Goal: Task Accomplishment & Management: Use online tool/utility

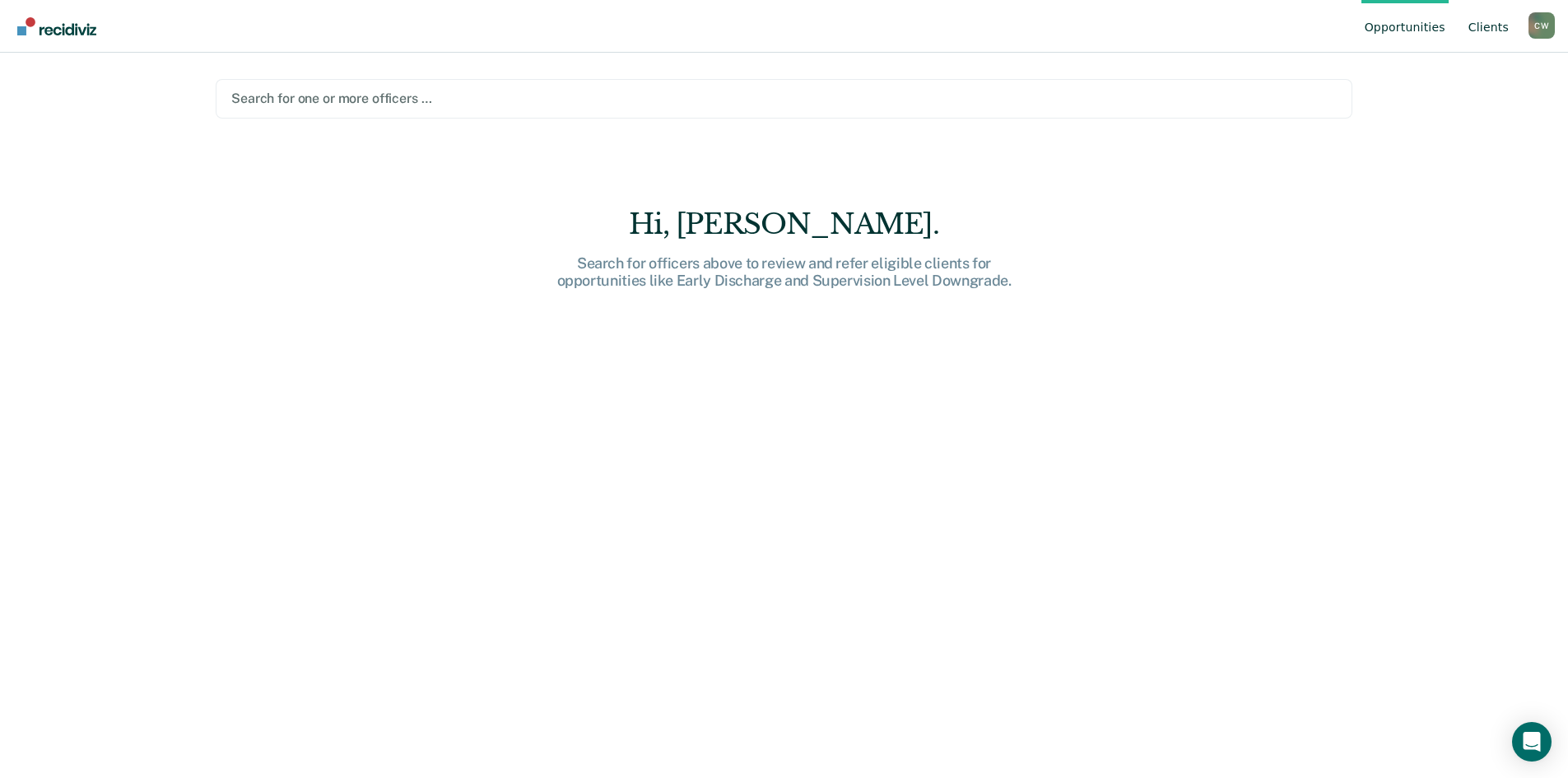
click at [1496, 31] on link "Client s" at bounding box center [1488, 26] width 47 height 53
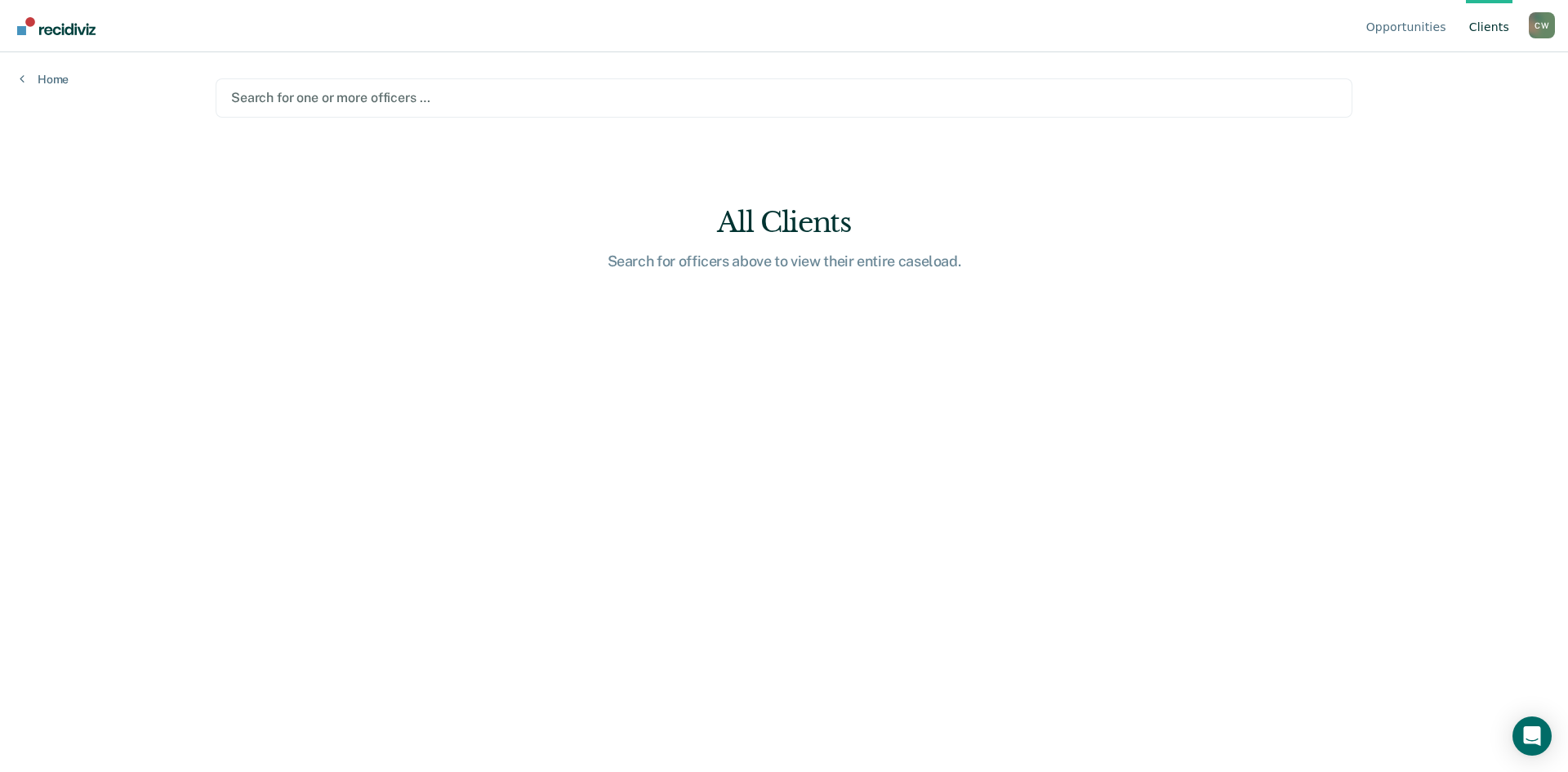
click at [1551, 31] on div "C W" at bounding box center [1542, 25] width 26 height 26
click at [1453, 78] on link "Profile" at bounding box center [1476, 76] width 105 height 14
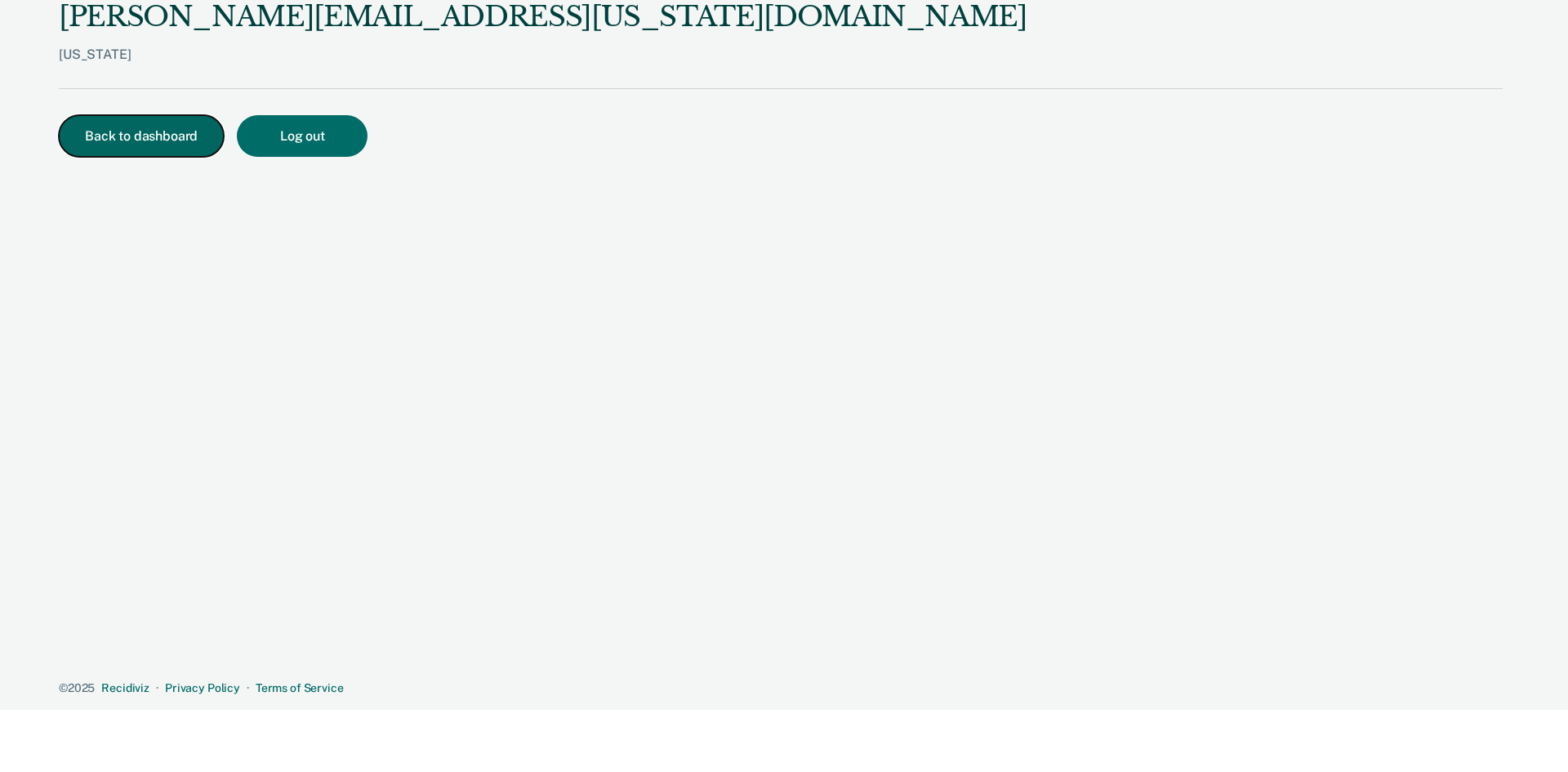
click at [141, 142] on button "Back to dashboard" at bounding box center [141, 136] width 165 height 42
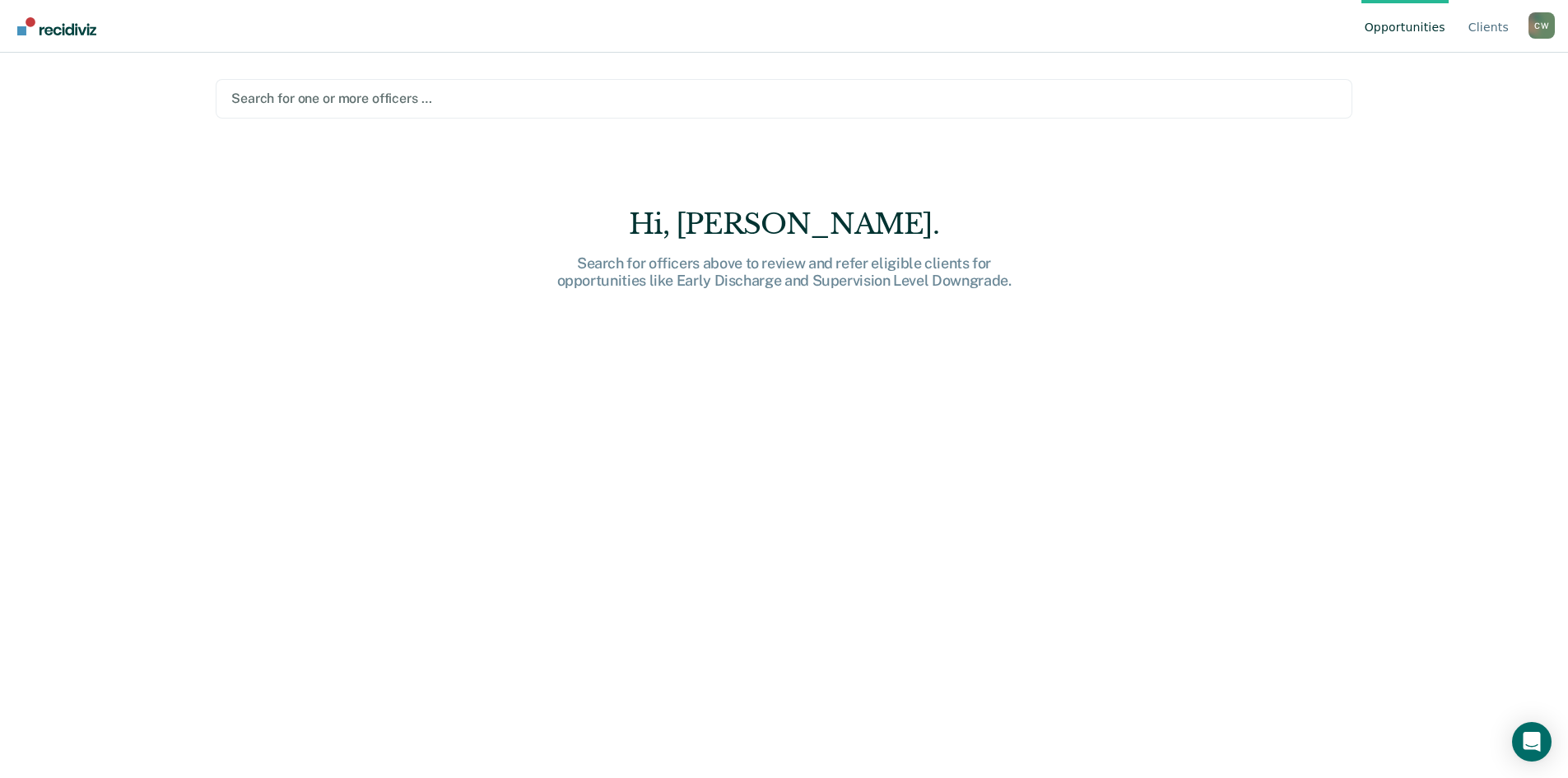
click at [53, 40] on link "Go to Recidiviz Home" at bounding box center [56, 25] width 87 height 52
click at [1501, 32] on link "Client s" at bounding box center [1488, 26] width 47 height 53
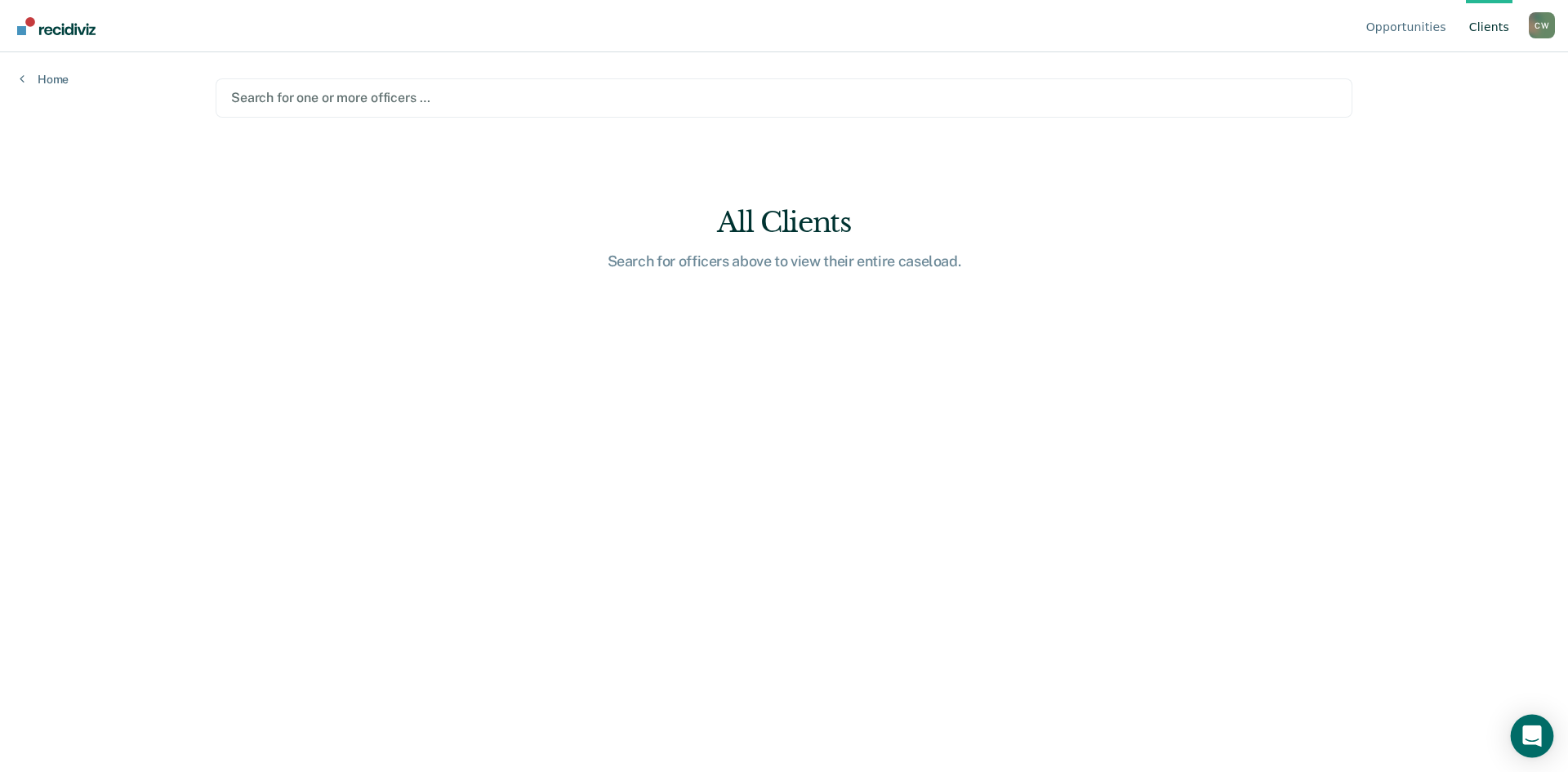
click at [1537, 733] on icon "Open Intercom Messenger" at bounding box center [1532, 736] width 19 height 21
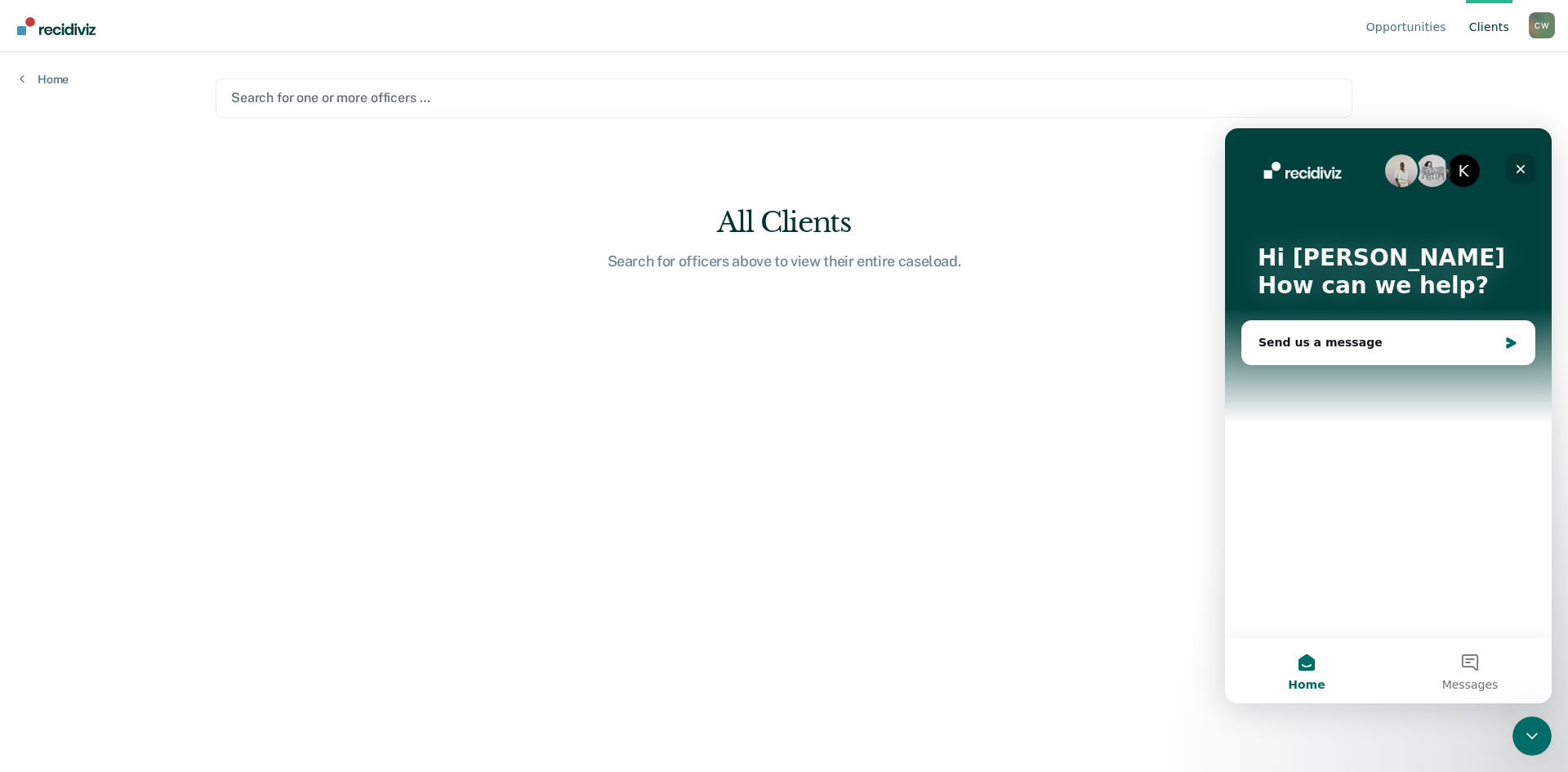
click at [1519, 172] on icon "Close" at bounding box center [1521, 169] width 13 height 13
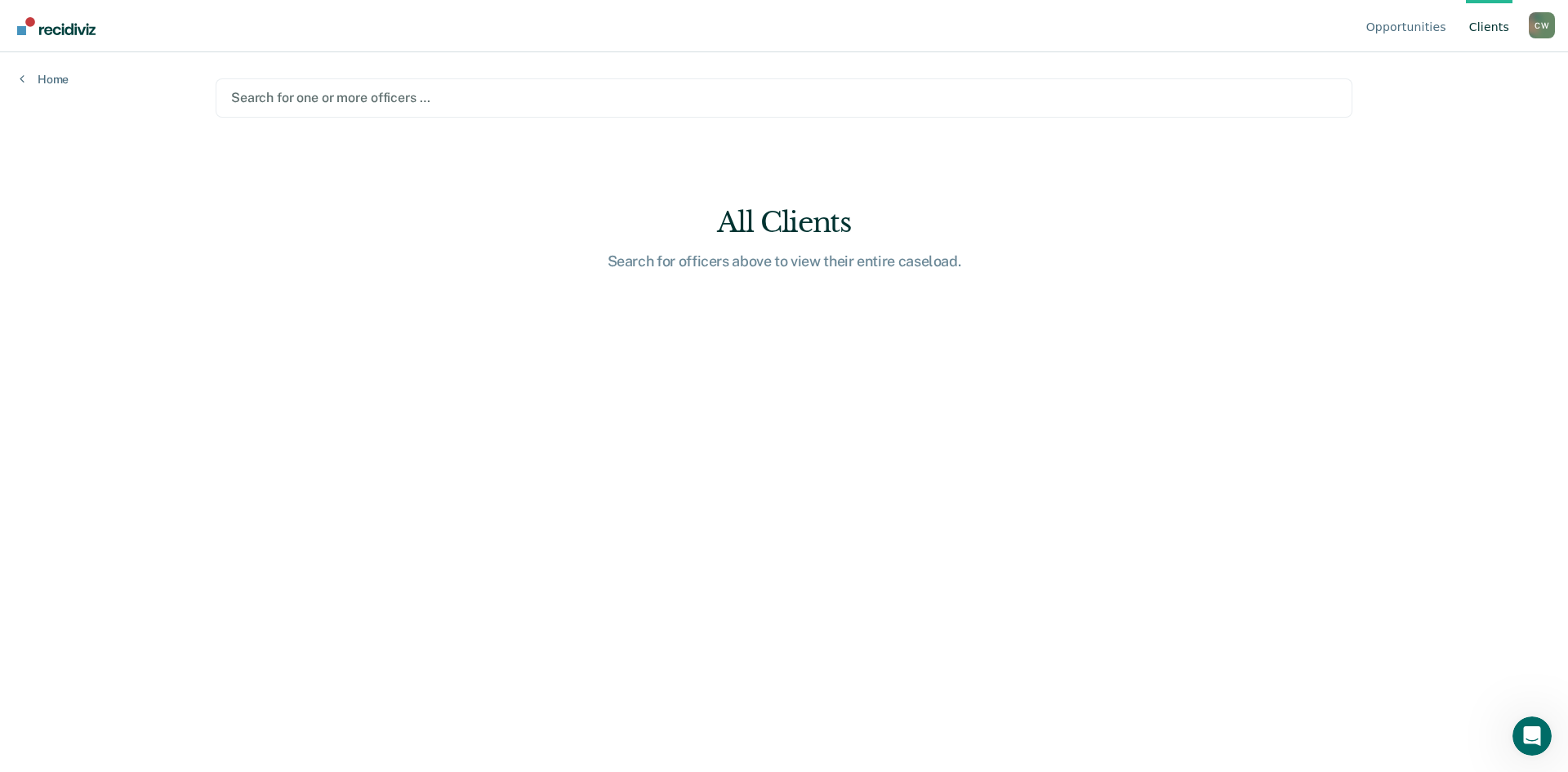
click at [1187, 174] on main "Search for one or more officers … All Clients Search for officers above to view…" at bounding box center [784, 392] width 1176 height 681
click at [707, 265] on div "Search for officers above to view their entire caseload." at bounding box center [783, 261] width 522 height 18
click at [40, 86] on link "Home" at bounding box center [44, 79] width 49 height 15
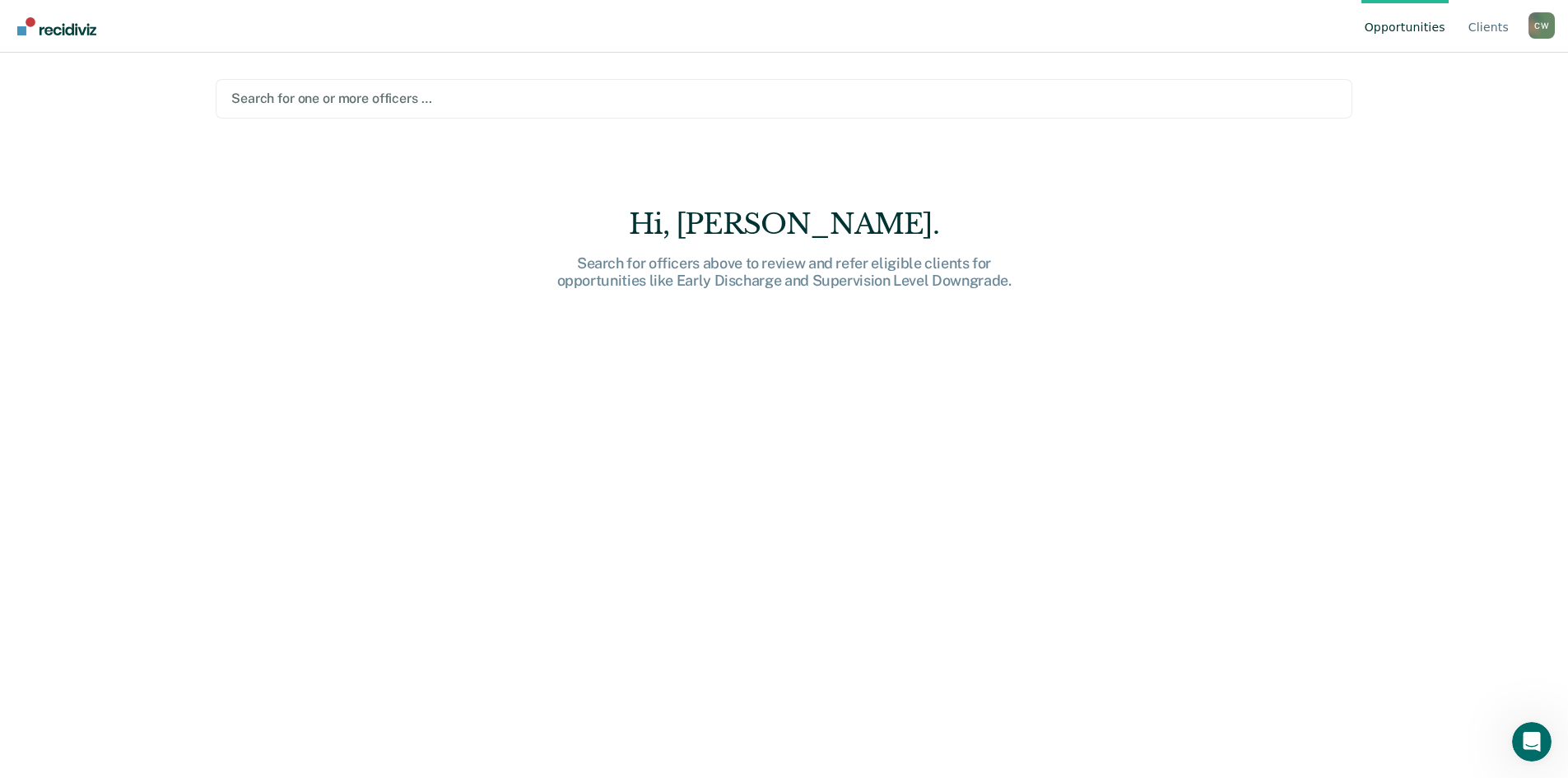
click at [1553, 31] on div "C W" at bounding box center [1542, 25] width 26 height 26
click at [1410, 41] on link "Opportunities" at bounding box center [1405, 26] width 87 height 53
click at [1416, 38] on link "Opportunities" at bounding box center [1405, 26] width 87 height 53
click at [1403, 30] on link "Opportunities" at bounding box center [1405, 26] width 87 height 53
click at [56, 38] on link "Go to Recidiviz Home" at bounding box center [56, 25] width 87 height 52
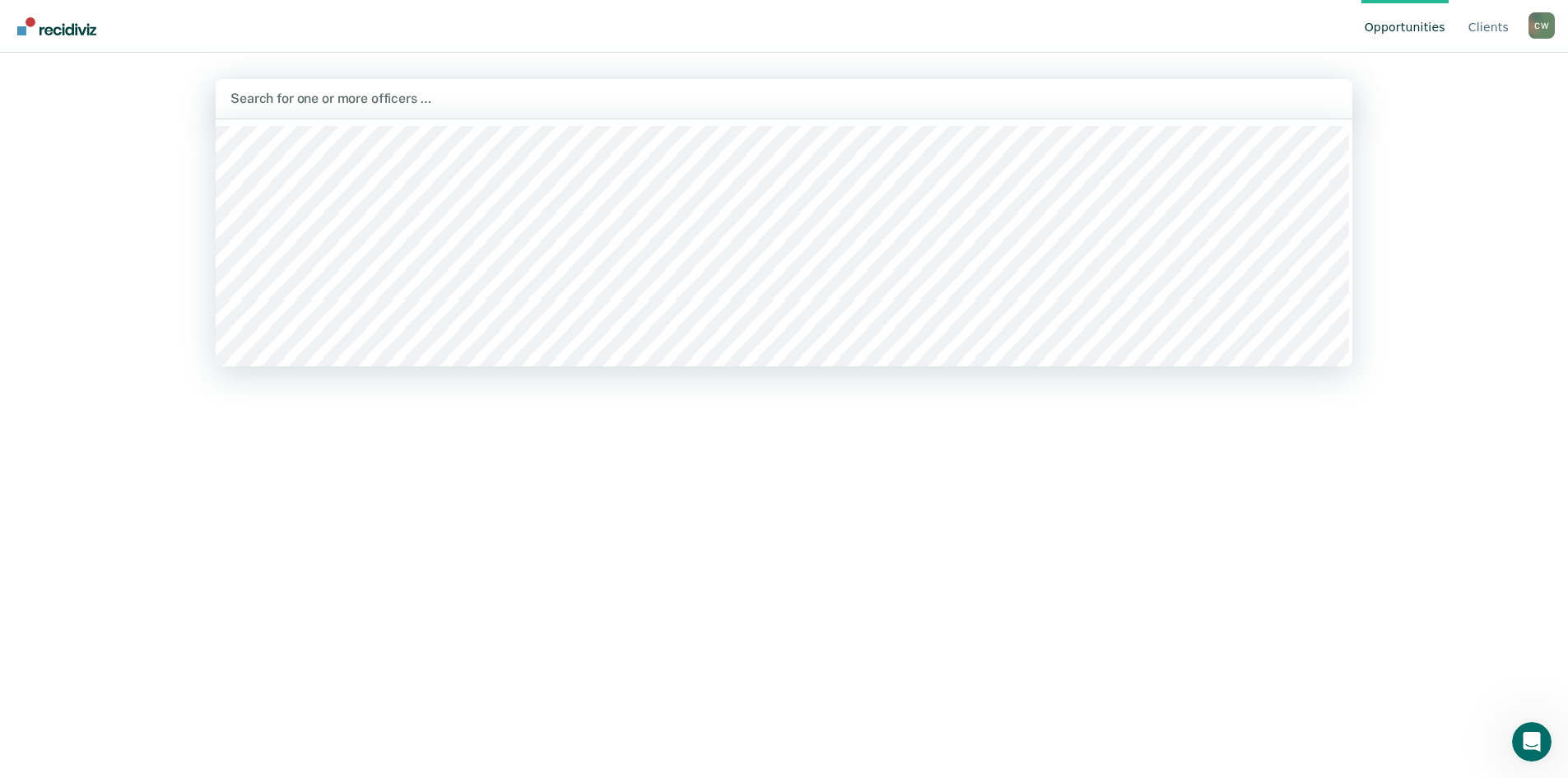
click at [1548, 29] on div "C W" at bounding box center [1542, 25] width 26 height 26
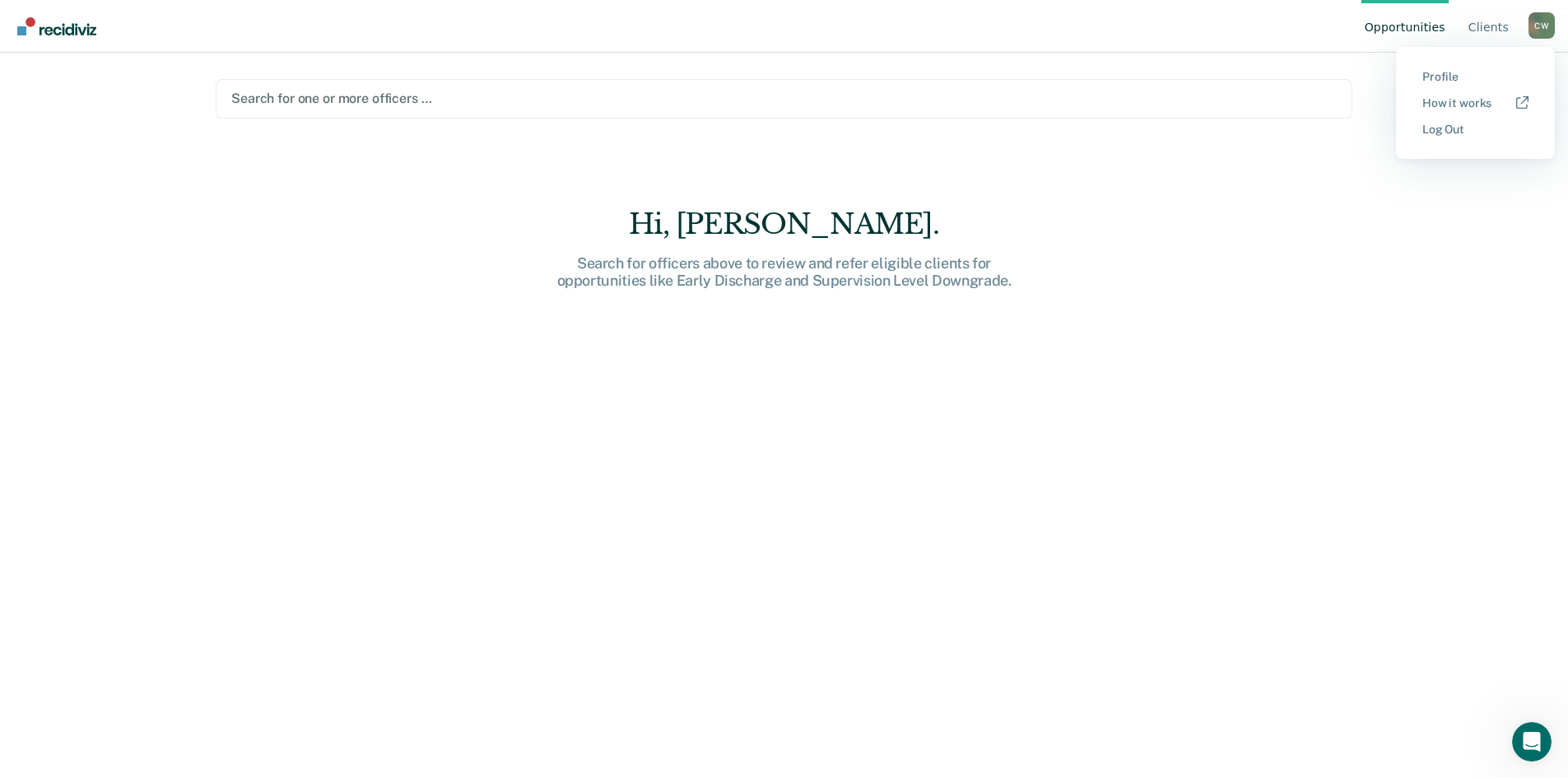
click at [1496, 118] on button "Log Out" at bounding box center [1475, 130] width 159 height 26
click at [1499, 35] on link "Client s" at bounding box center [1488, 26] width 47 height 53
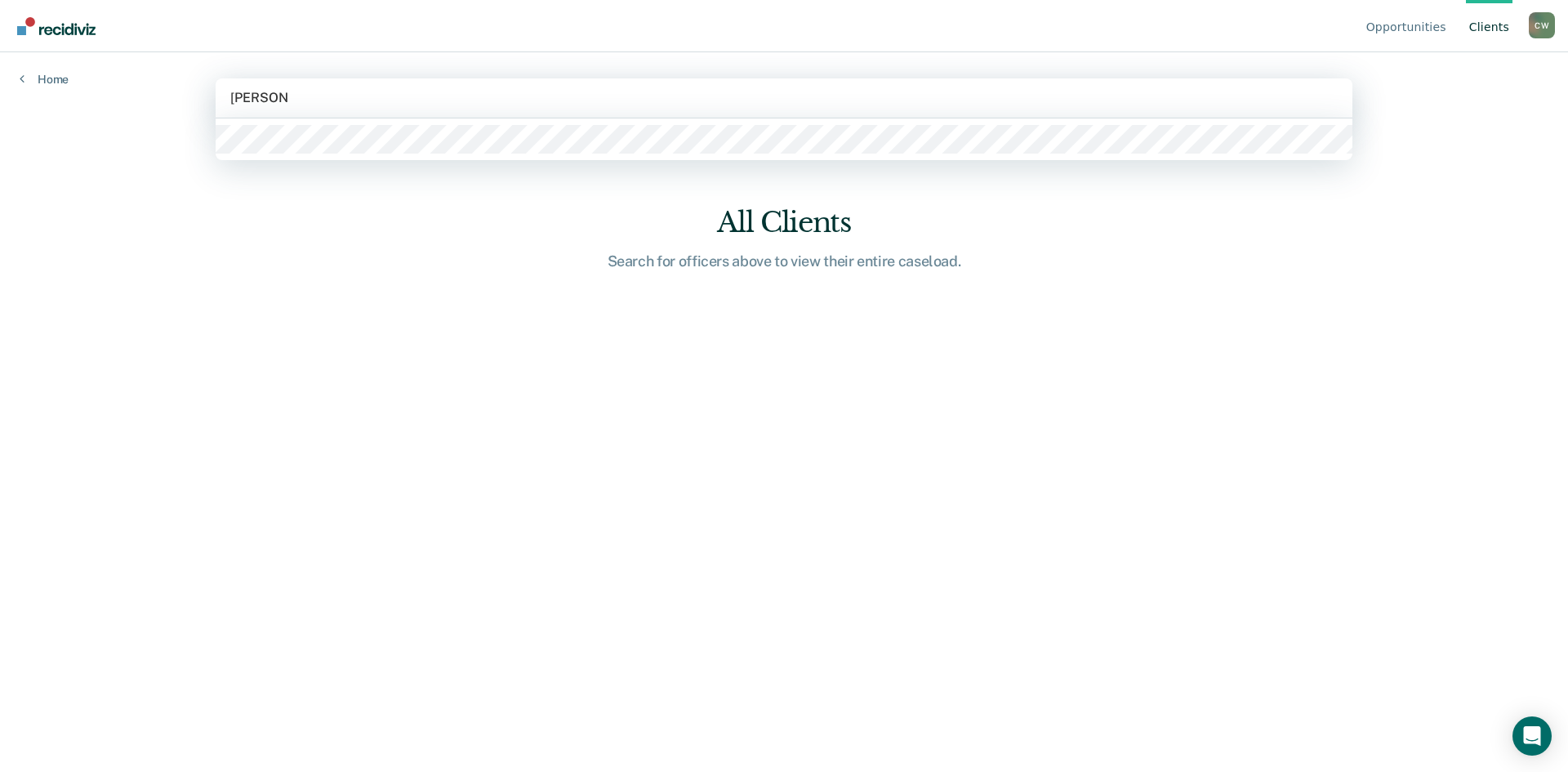
type input "[PERSON_NAME]"
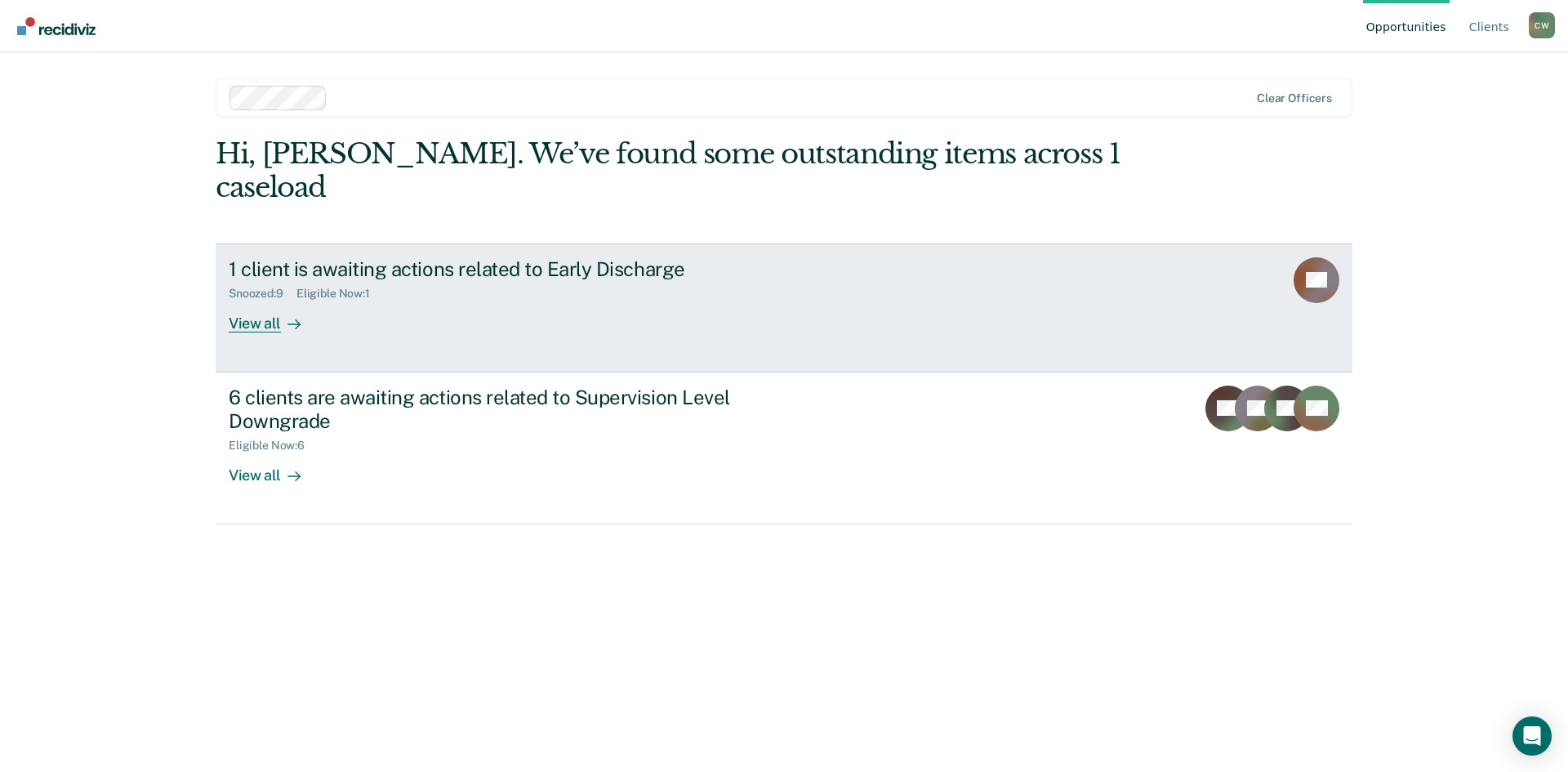
click at [1314, 257] on icon at bounding box center [1322, 288] width 58 height 63
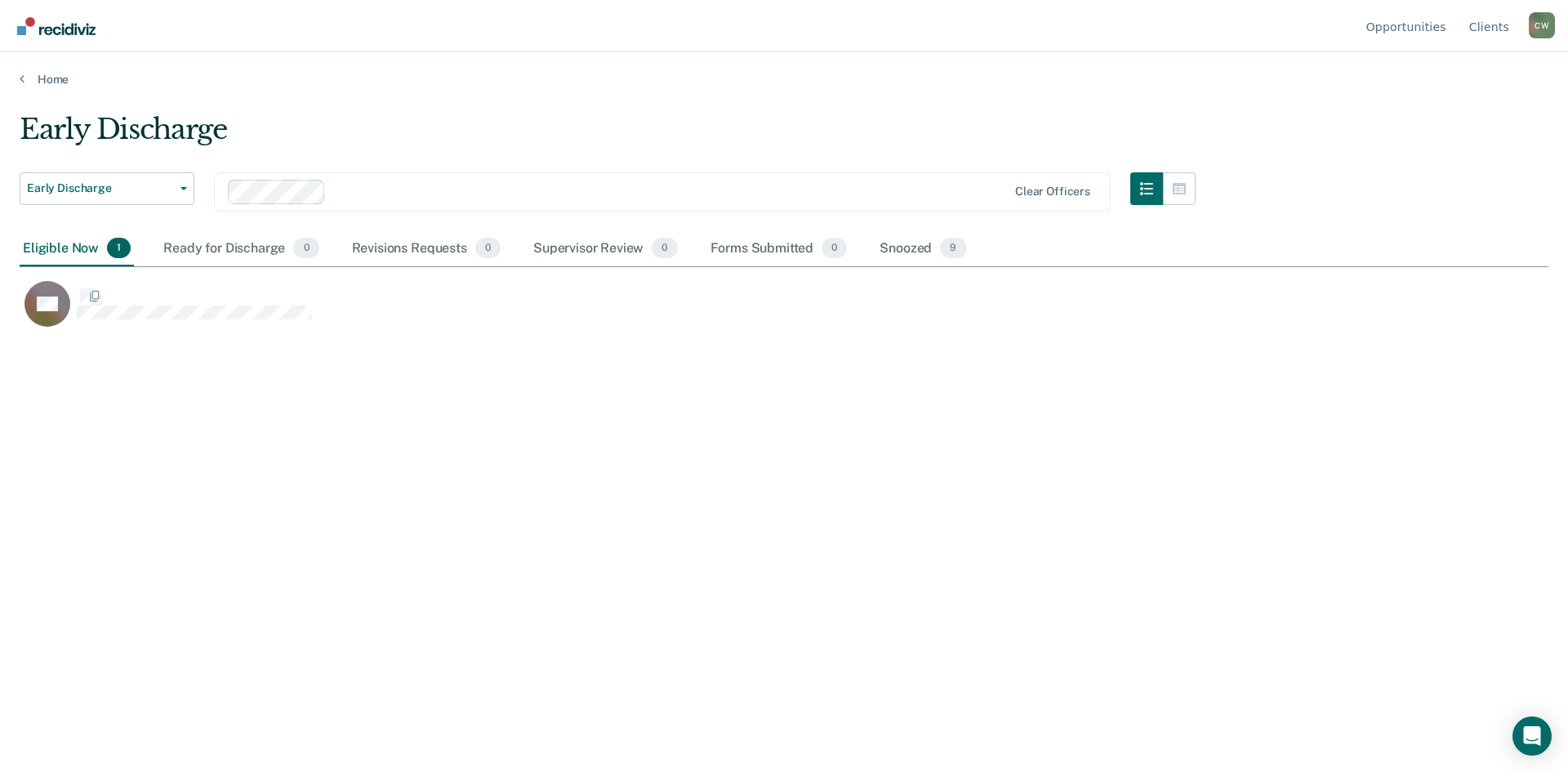
scroll to position [524, 1517]
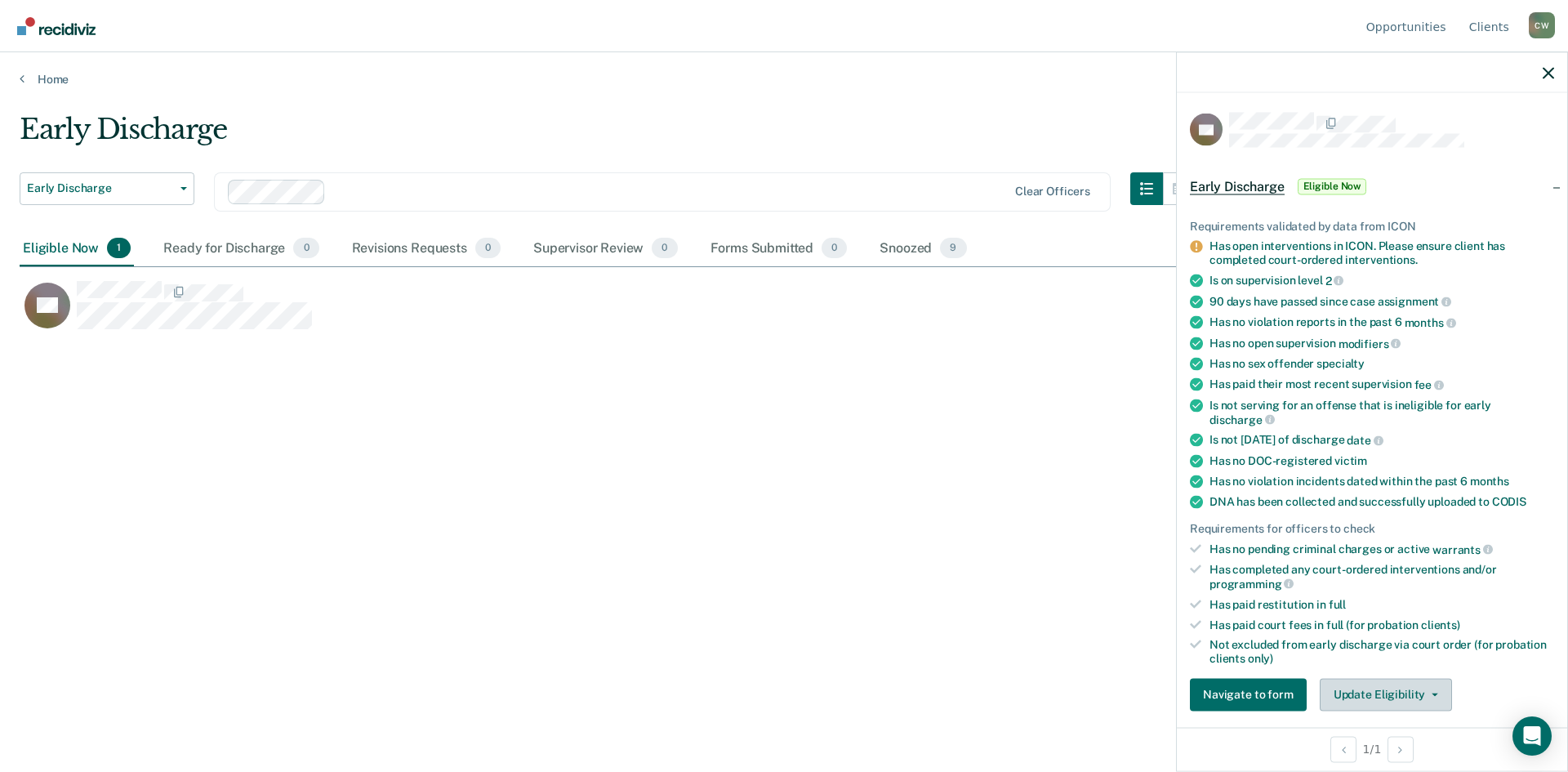
click at [1440, 695] on button "Update Eligibility" at bounding box center [1386, 694] width 132 height 33
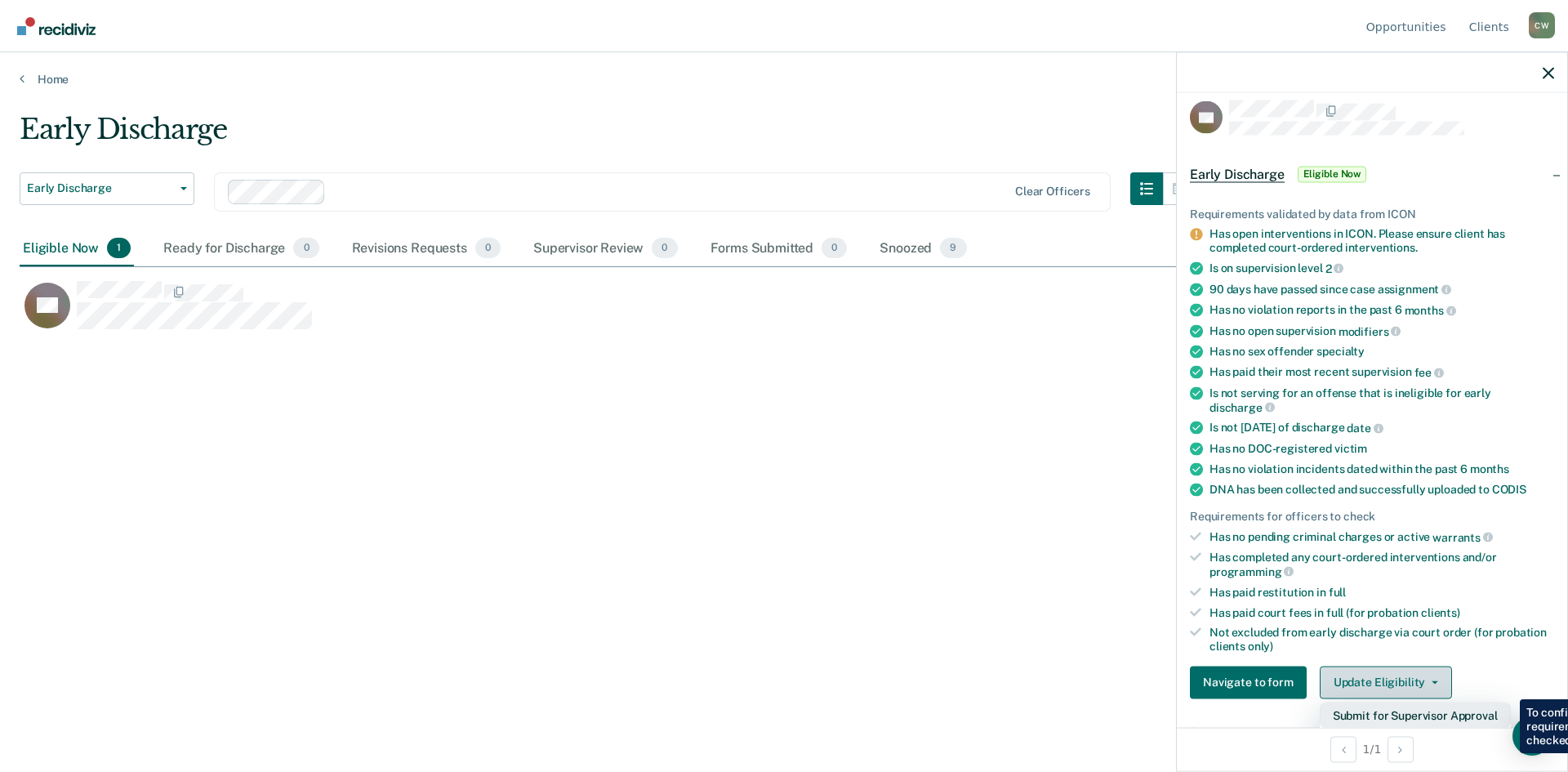
scroll to position [0, 0]
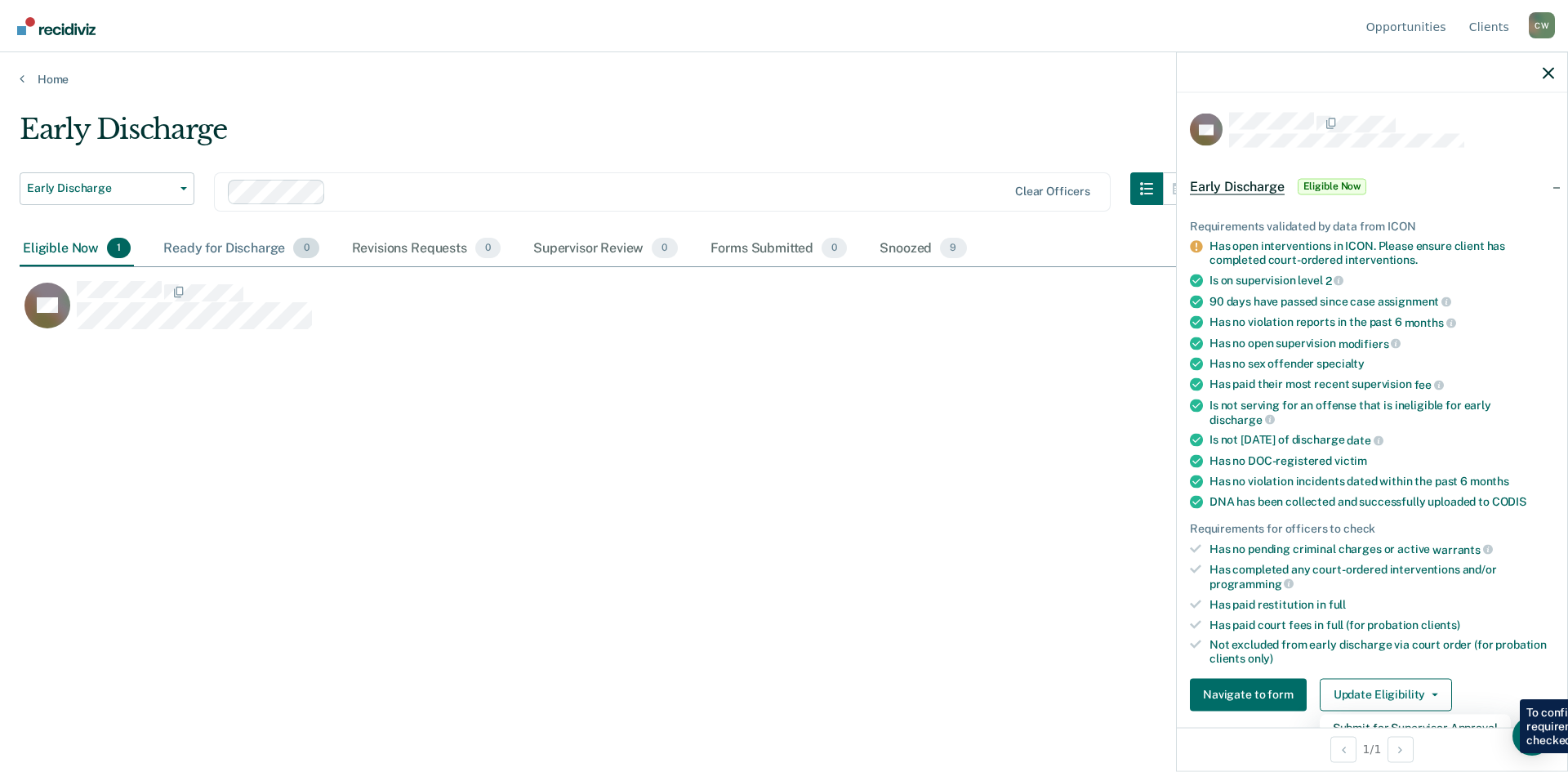
click at [240, 249] on div "Ready for Discharge 0" at bounding box center [241, 249] width 162 height 36
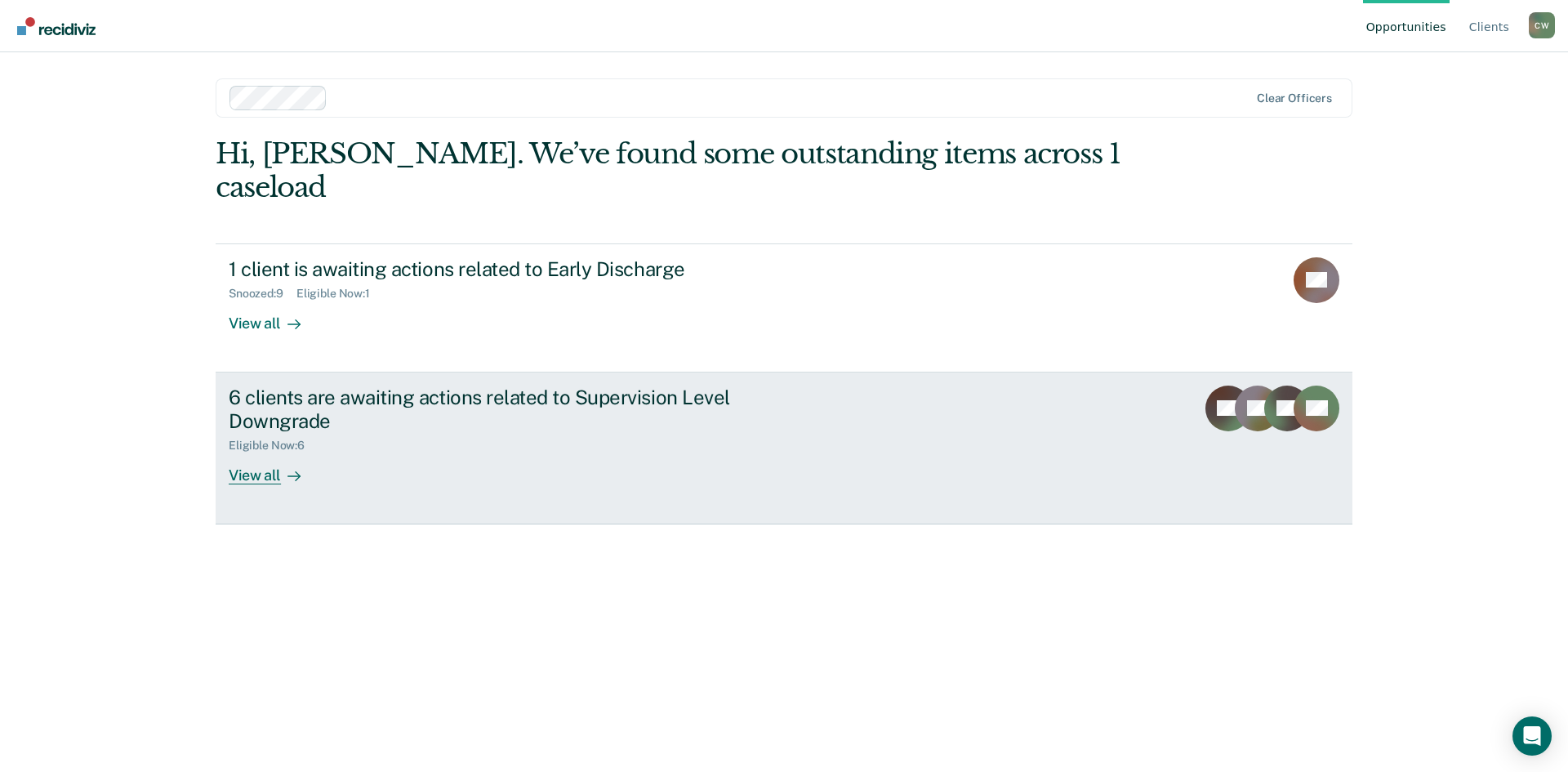
click at [1282, 397] on icon at bounding box center [1265, 401] width 46 height 64
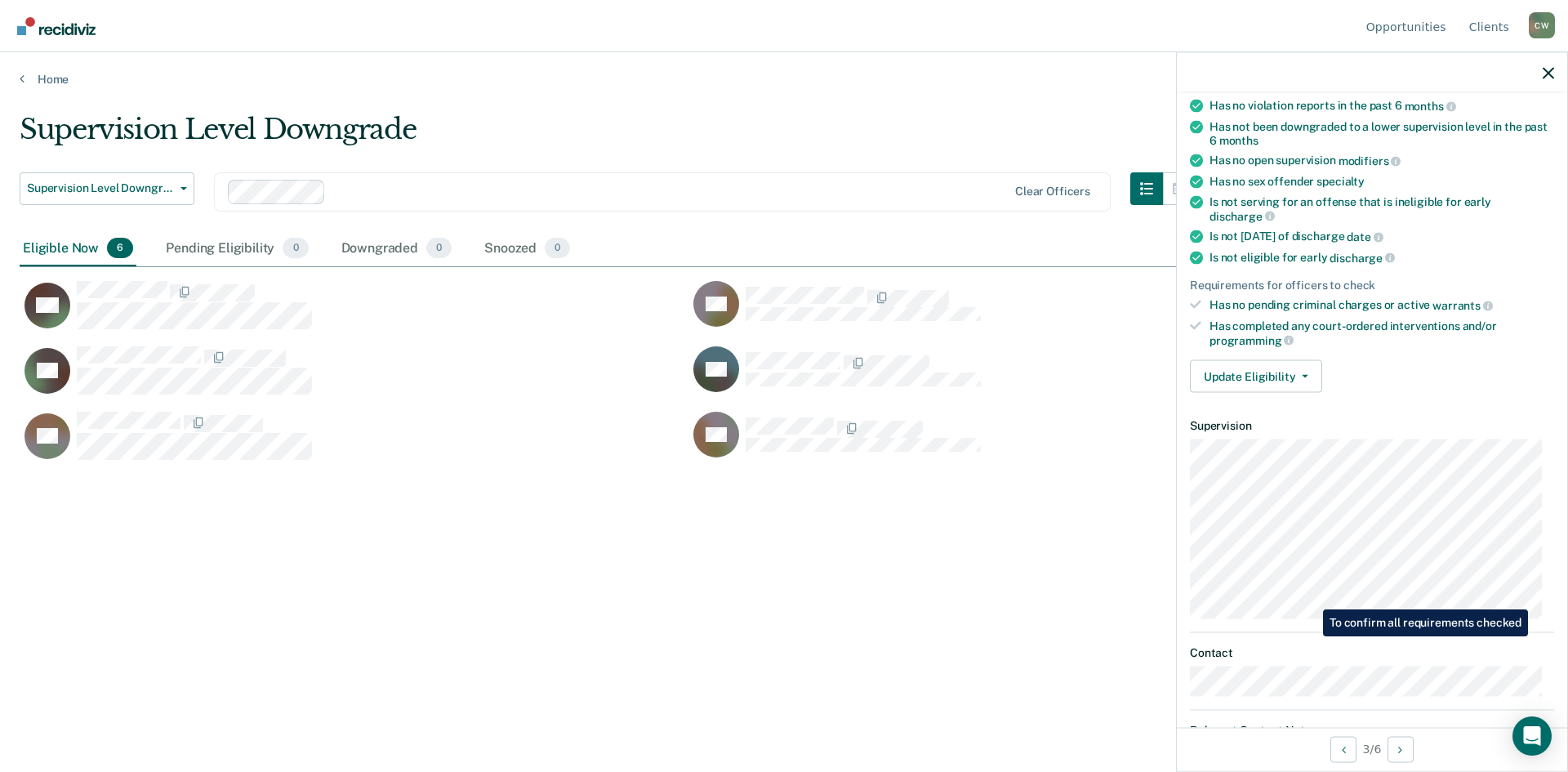
scroll to position [217, 0]
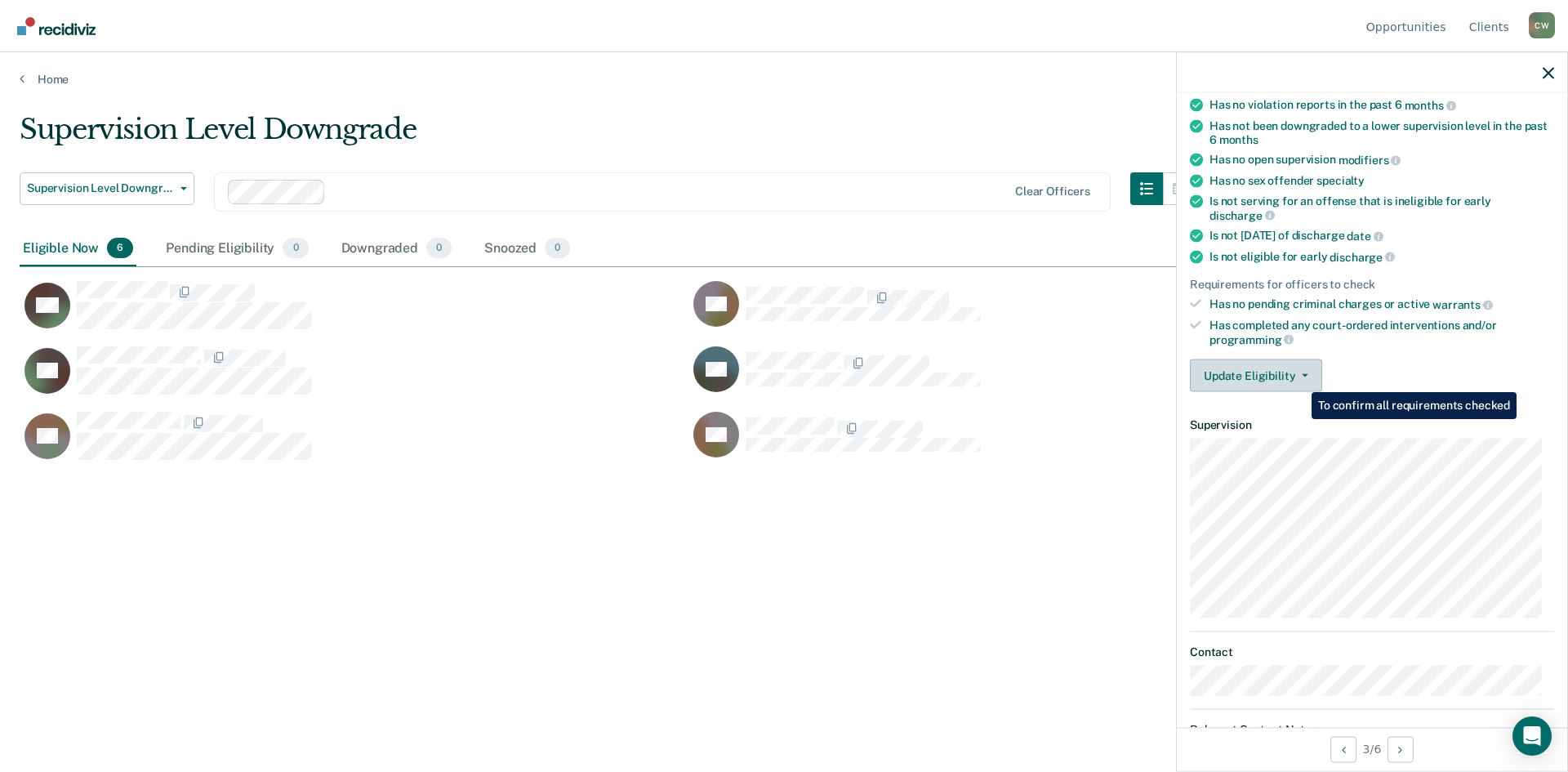
click at [1292, 375] on button "Update Eligibility" at bounding box center [1256, 375] width 132 height 33
click at [1259, 444] on button "Deny Downgrade" at bounding box center [1268, 435] width 157 height 26
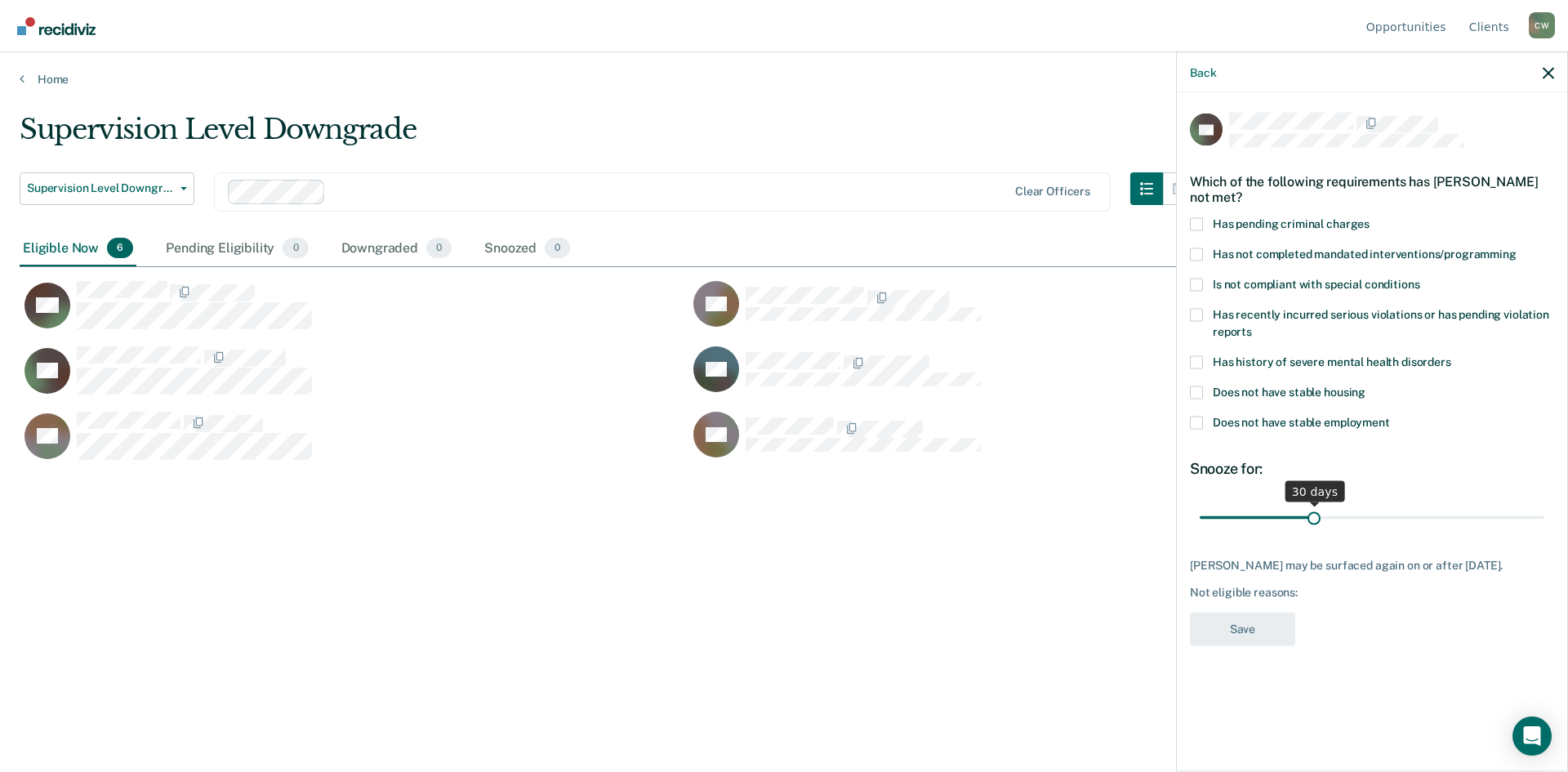
click at [1543, 525] on input "range" at bounding box center [1372, 517] width 345 height 29
type input "90"
click at [1306, 600] on div "Not eligible reasons:" at bounding box center [1372, 592] width 364 height 14
click at [1237, 597] on div "Not eligible reasons:" at bounding box center [1372, 592] width 364 height 14
click at [1253, 702] on div "RG Which of the following requirements has [PERSON_NAME] not met? Has pending c…" at bounding box center [1372, 430] width 390 height 674
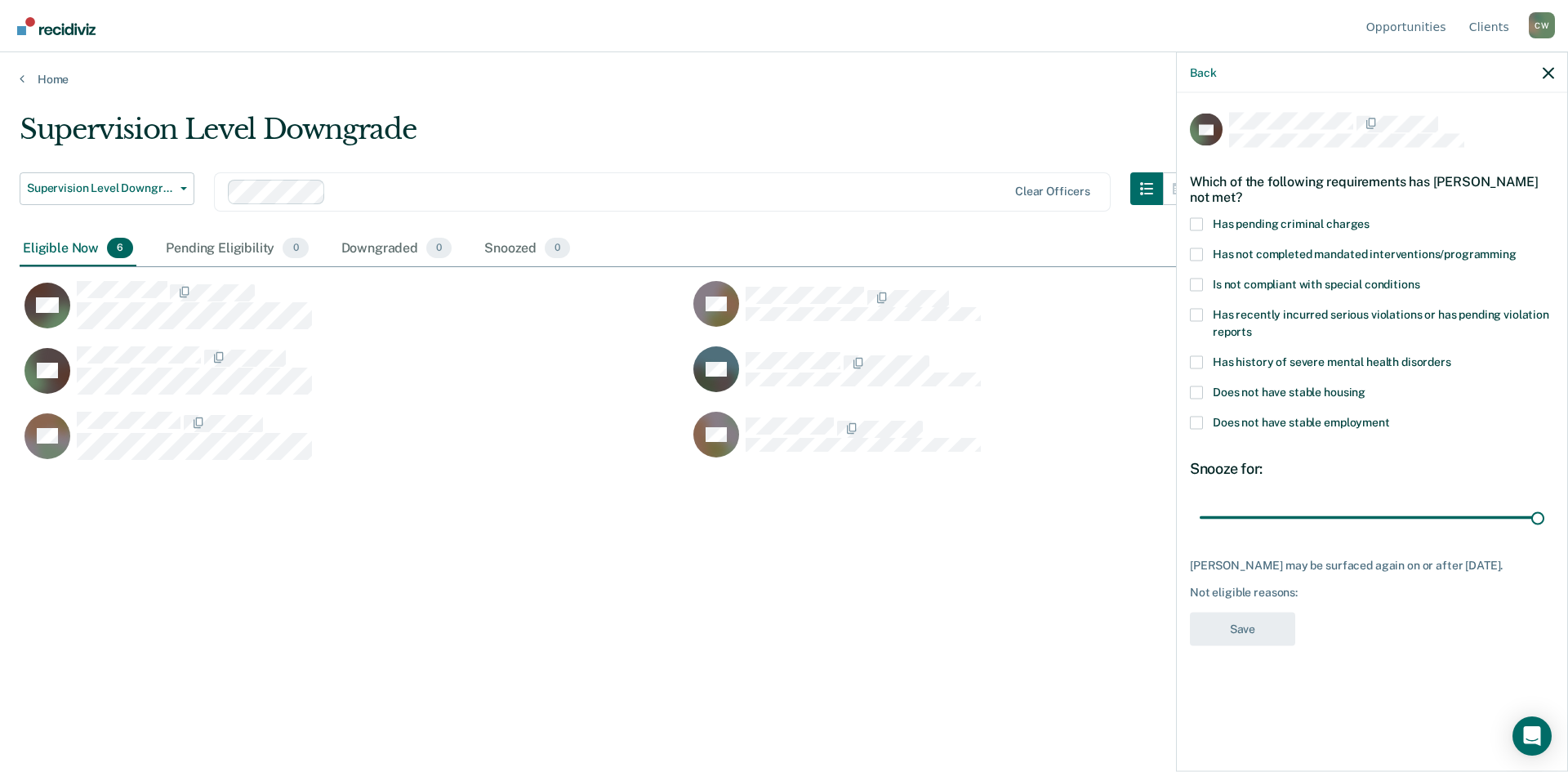
click at [1239, 542] on div "RG Which of the following requirements has [PERSON_NAME] not met? Has pending c…" at bounding box center [1372, 384] width 364 height 542
click at [1318, 613] on div "RG Which of the following requirements has [PERSON_NAME] not met? Has pending c…" at bounding box center [1372, 384] width 364 height 542
click at [1332, 612] on div "RG Which of the following requirements has [PERSON_NAME] not met? Has pending c…" at bounding box center [1372, 384] width 364 height 542
click at [1313, 611] on div "RG Which of the following requirements has [PERSON_NAME] not met? Has pending c…" at bounding box center [1372, 384] width 364 height 542
click at [1197, 222] on span at bounding box center [1196, 223] width 13 height 13
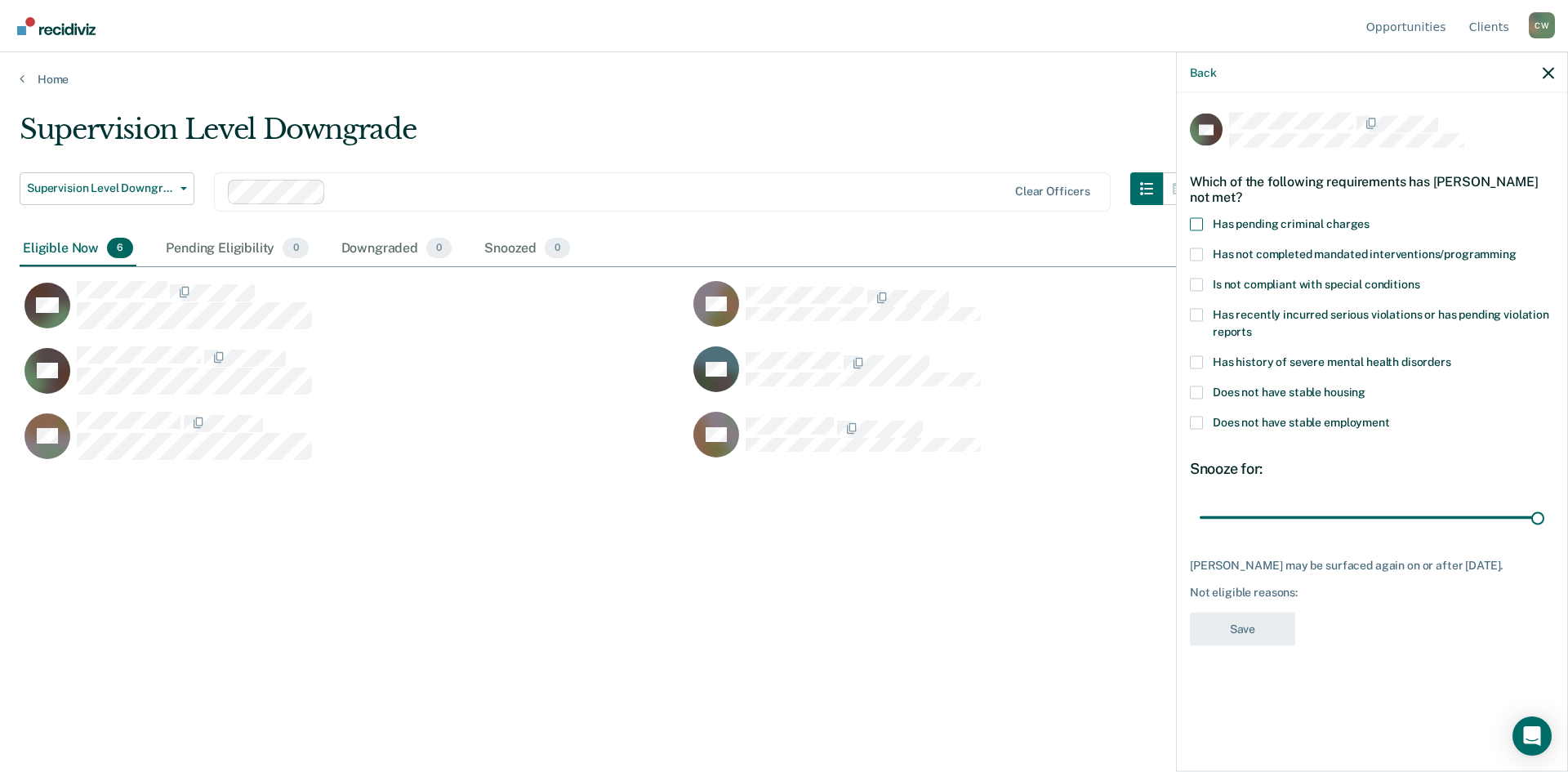
click at [1370, 217] on input "Has pending criminal charges" at bounding box center [1370, 217] width 0 height 0
click at [1194, 313] on span at bounding box center [1196, 315] width 13 height 13
click at [1252, 325] on input "Has recently incurred serious violations or has pending violation reports" at bounding box center [1252, 325] width 0 height 0
click at [1246, 643] on button "Save" at bounding box center [1242, 629] width 105 height 34
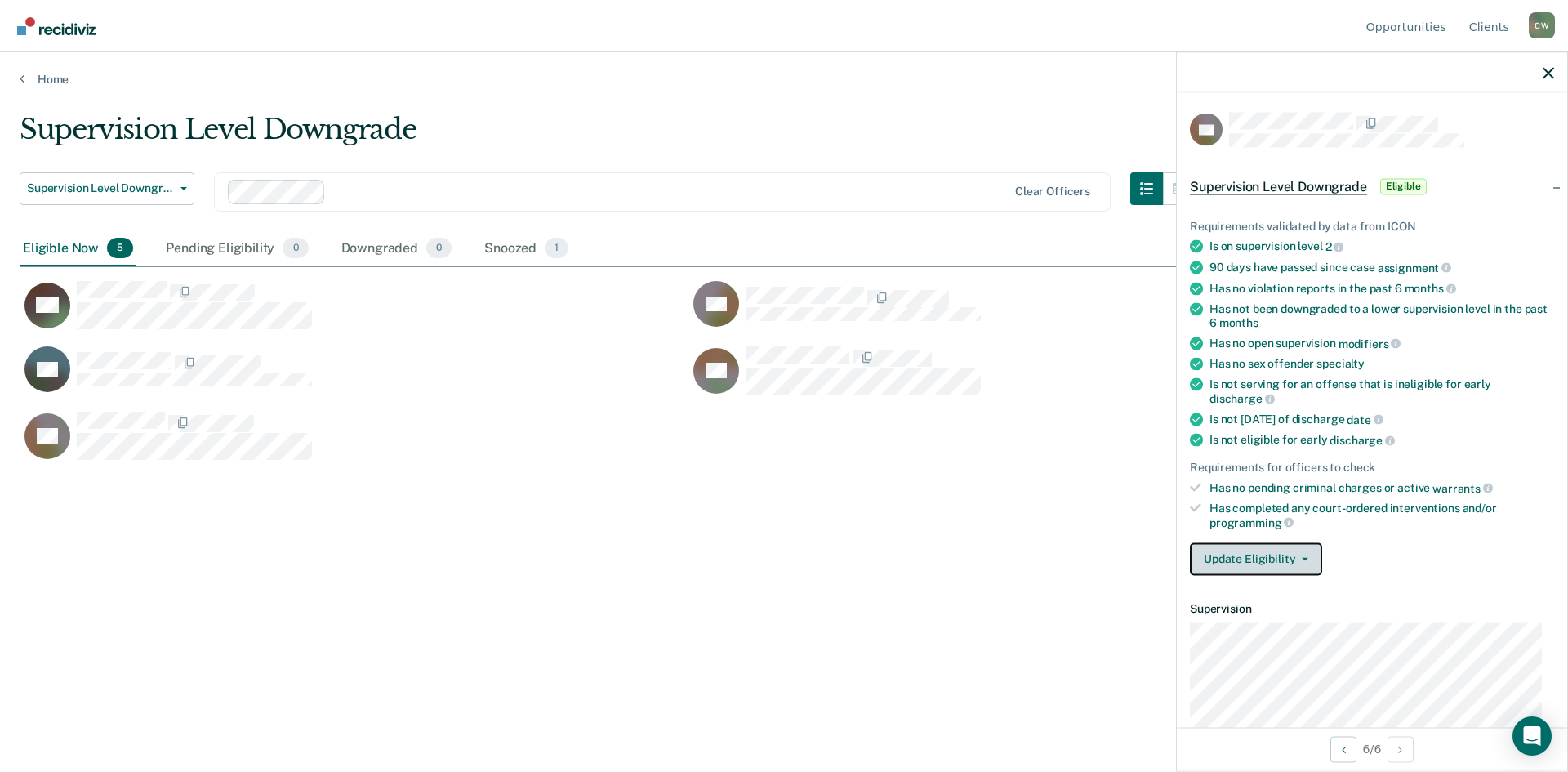
click at [1304, 553] on button "Update Eligibility" at bounding box center [1256, 558] width 132 height 33
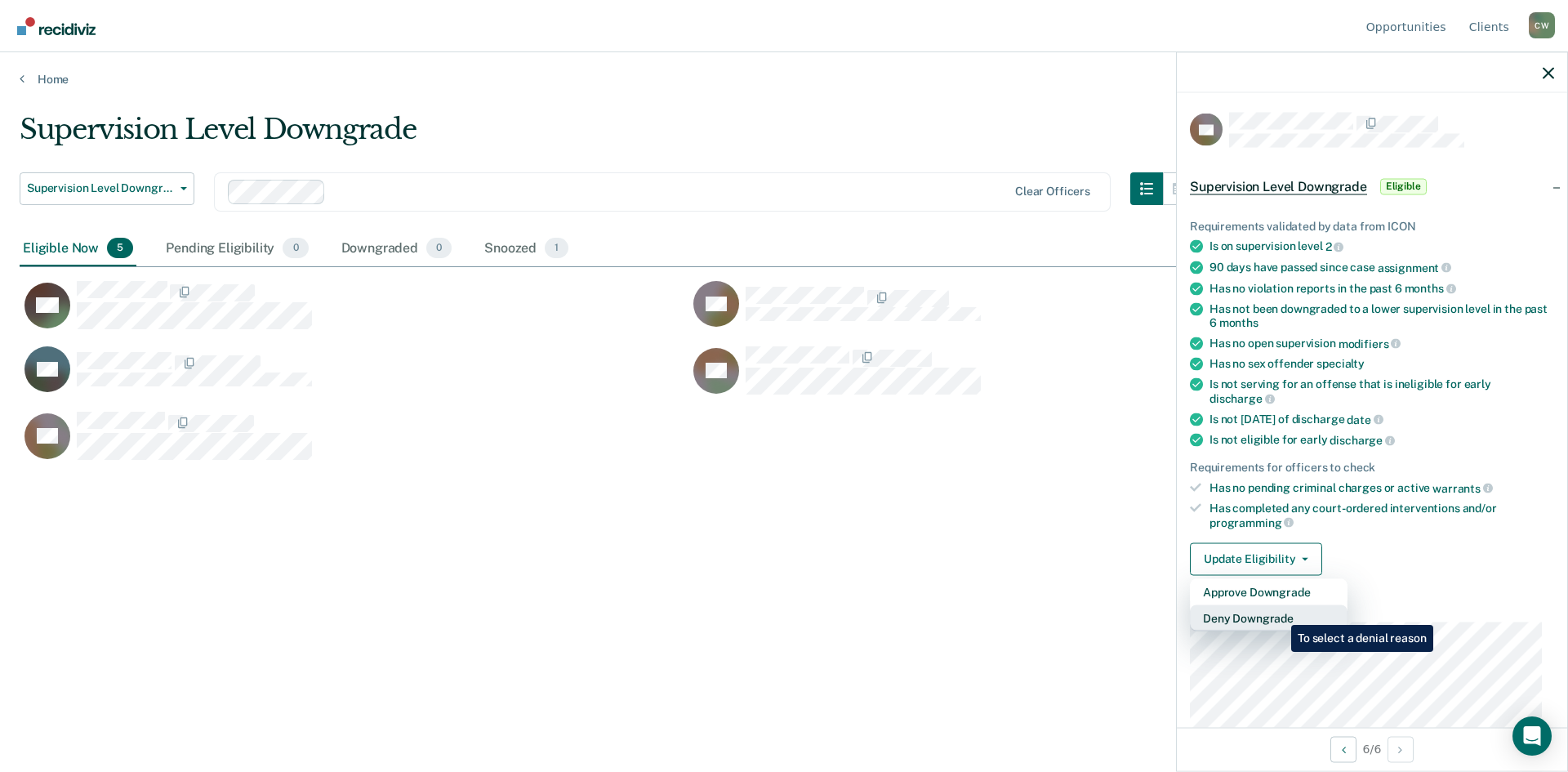
click at [1279, 613] on button "Deny Downgrade" at bounding box center [1268, 617] width 157 height 26
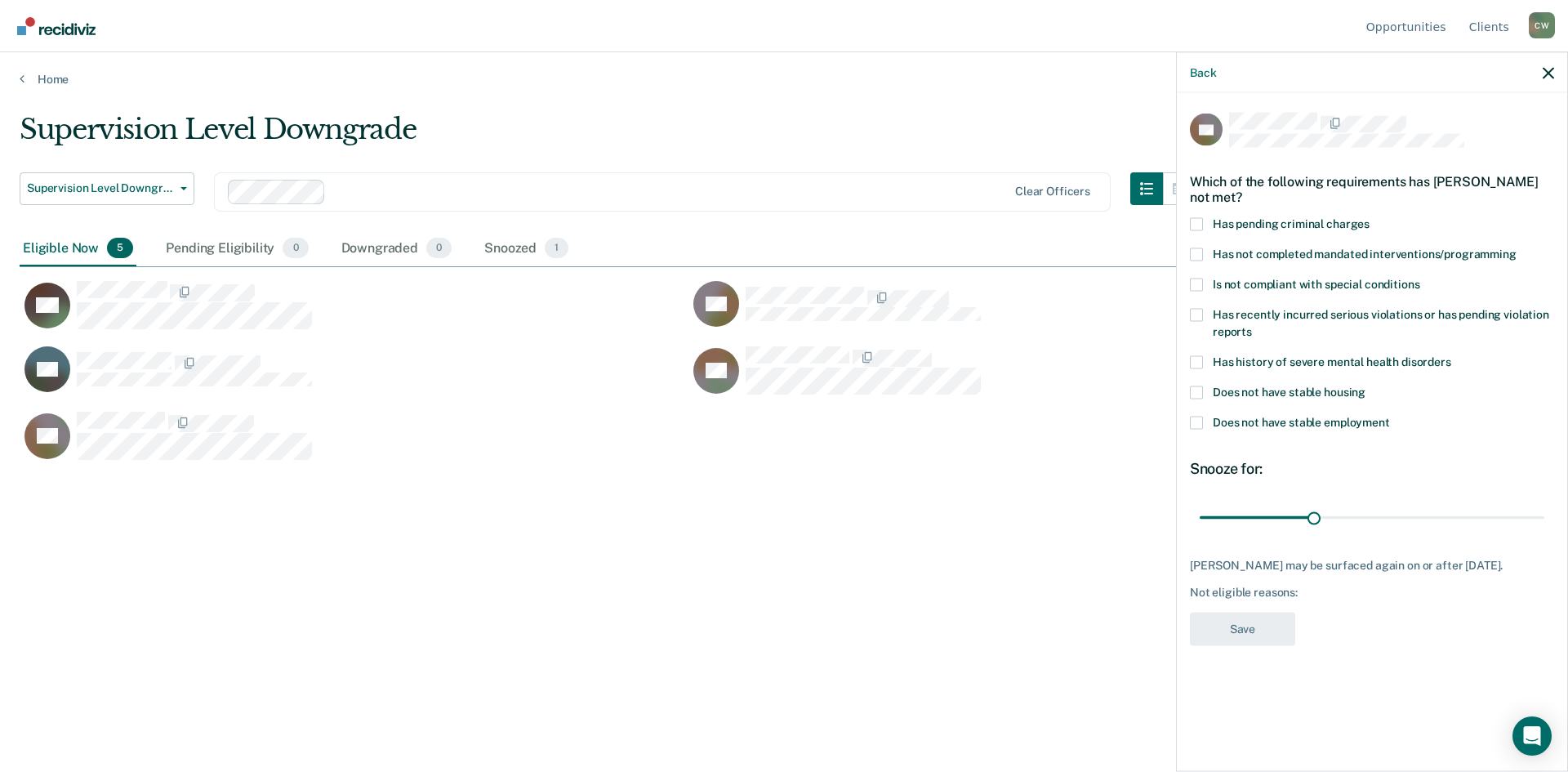
click at [1198, 283] on span at bounding box center [1196, 284] width 13 height 13
click at [1419, 278] on input "Is not compliant with special conditions" at bounding box center [1419, 278] width 0 height 0
type input "90"
click at [1541, 512] on input "range" at bounding box center [1372, 517] width 345 height 29
